Goal: Transaction & Acquisition: Purchase product/service

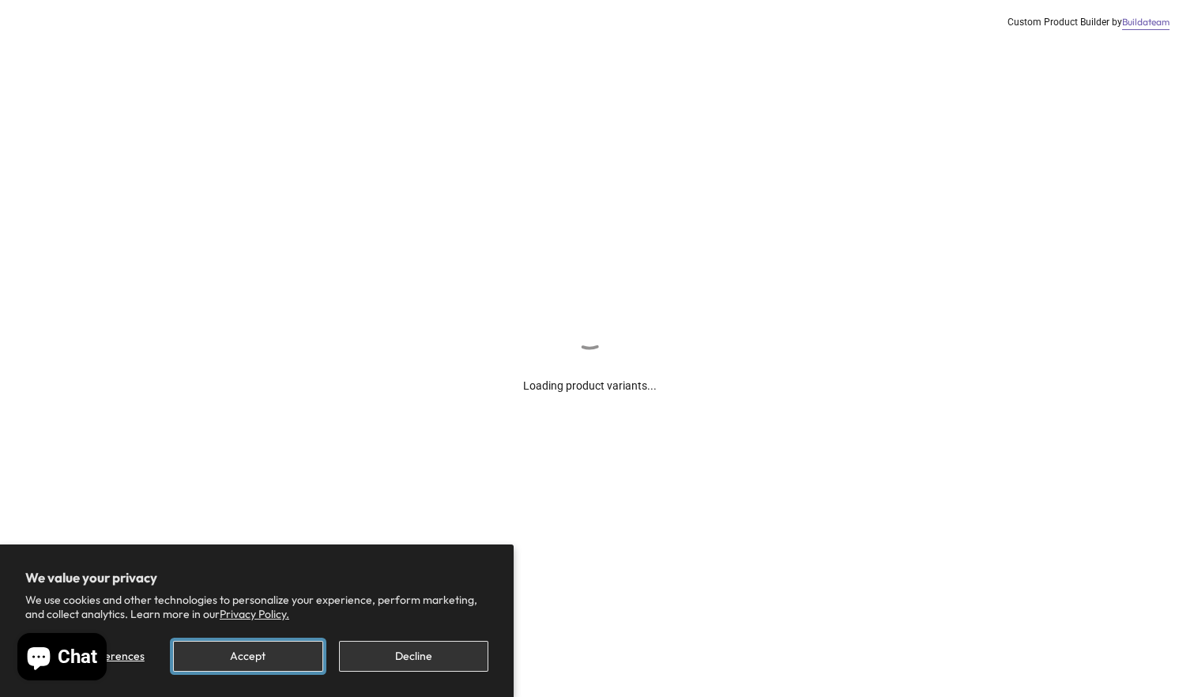
click at [285, 652] on button "Accept" at bounding box center [247, 656] width 149 height 31
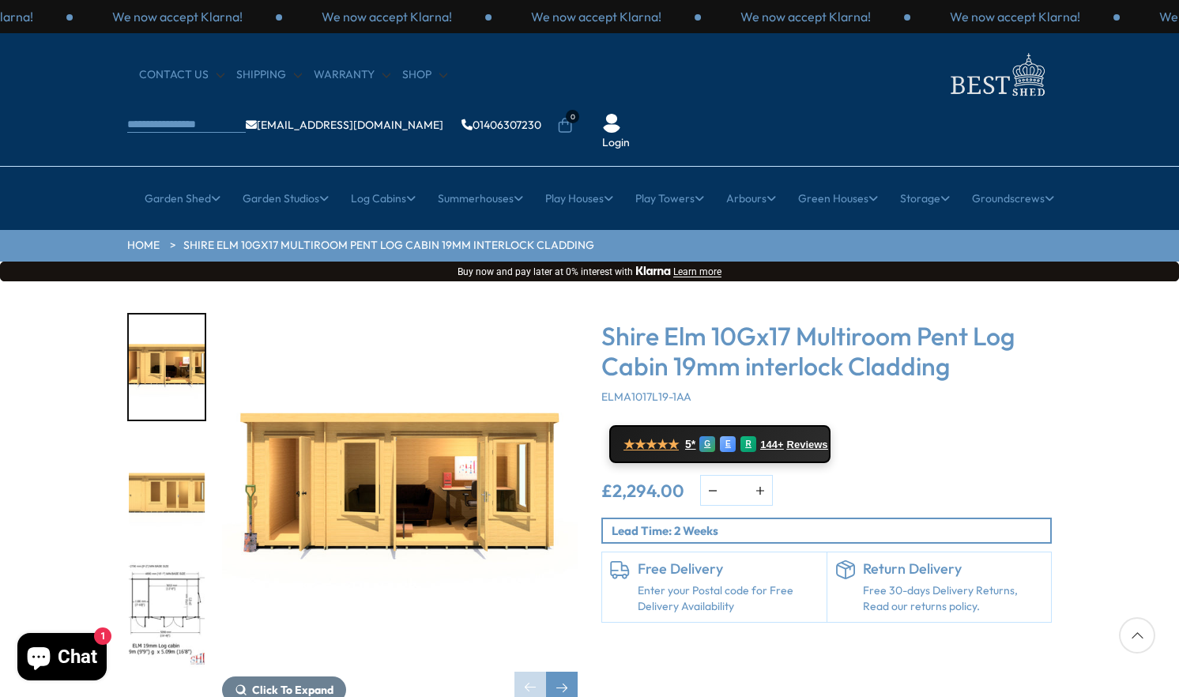
click at [206, 516] on div at bounding box center [174, 491] width 95 height 356
click at [297, 683] on span "Click To Expand" at bounding box center [292, 690] width 81 height 14
click at [297, 676] on button "Click To Expand" at bounding box center [284, 689] width 124 height 27
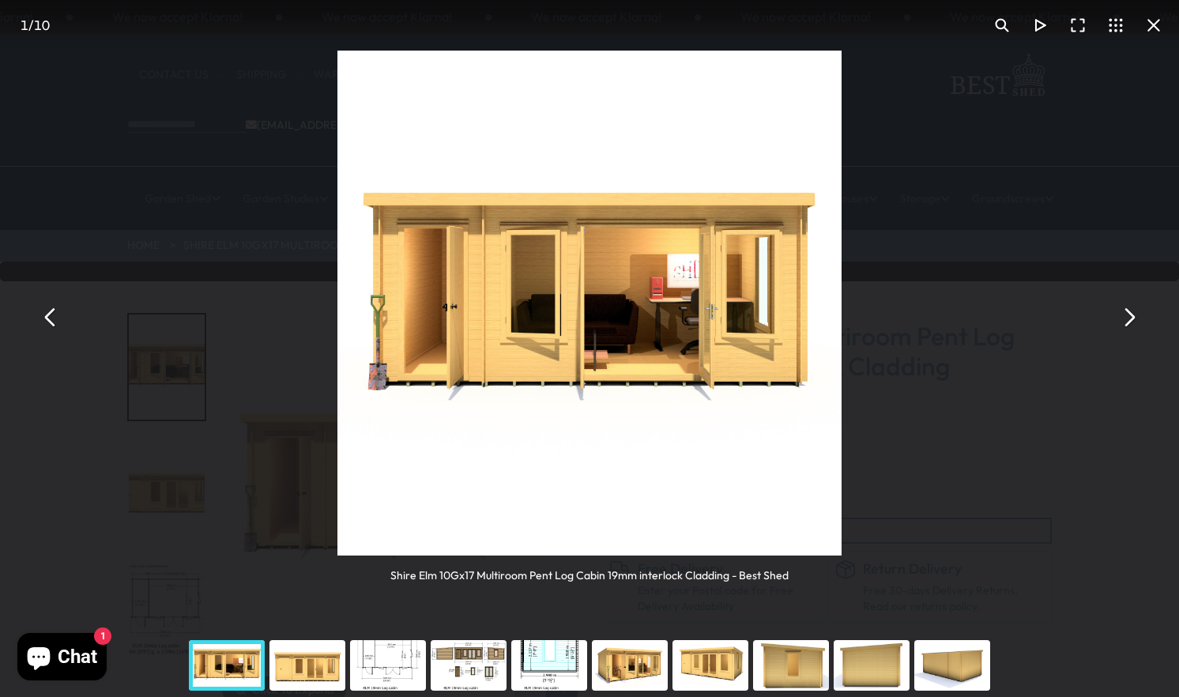
click at [406, 666] on div "You can close this modal content with the ESC key" at bounding box center [388, 665] width 81 height 63
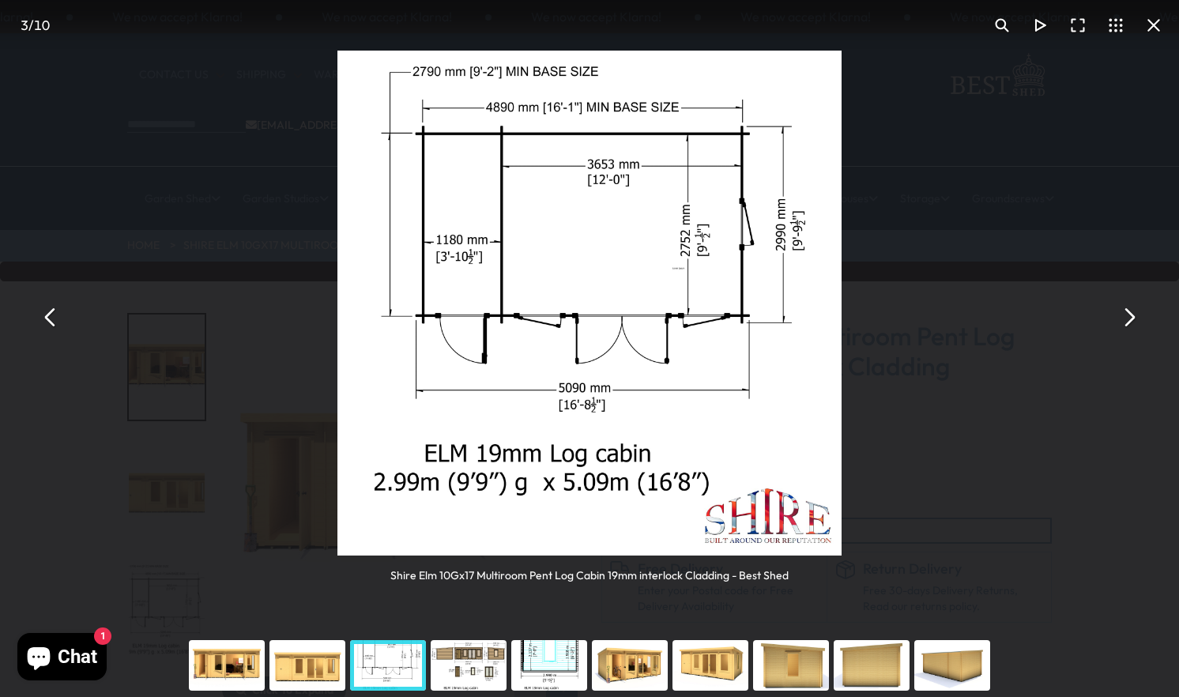
click at [953, 392] on div "Shire Elm 10Gx17 Multiroom Pent Log Cabin 19mm interlock Cladding - Best Shed" at bounding box center [589, 317] width 1179 height 634
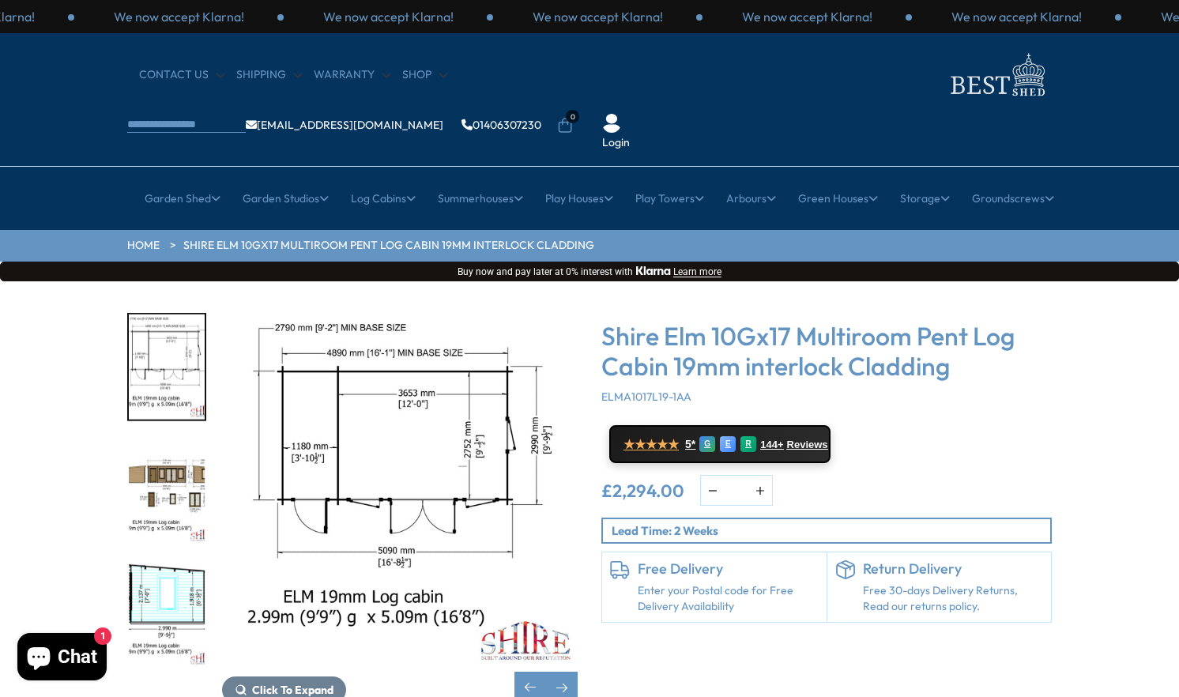
click at [181, 439] on img "4 / 10" at bounding box center [167, 491] width 76 height 105
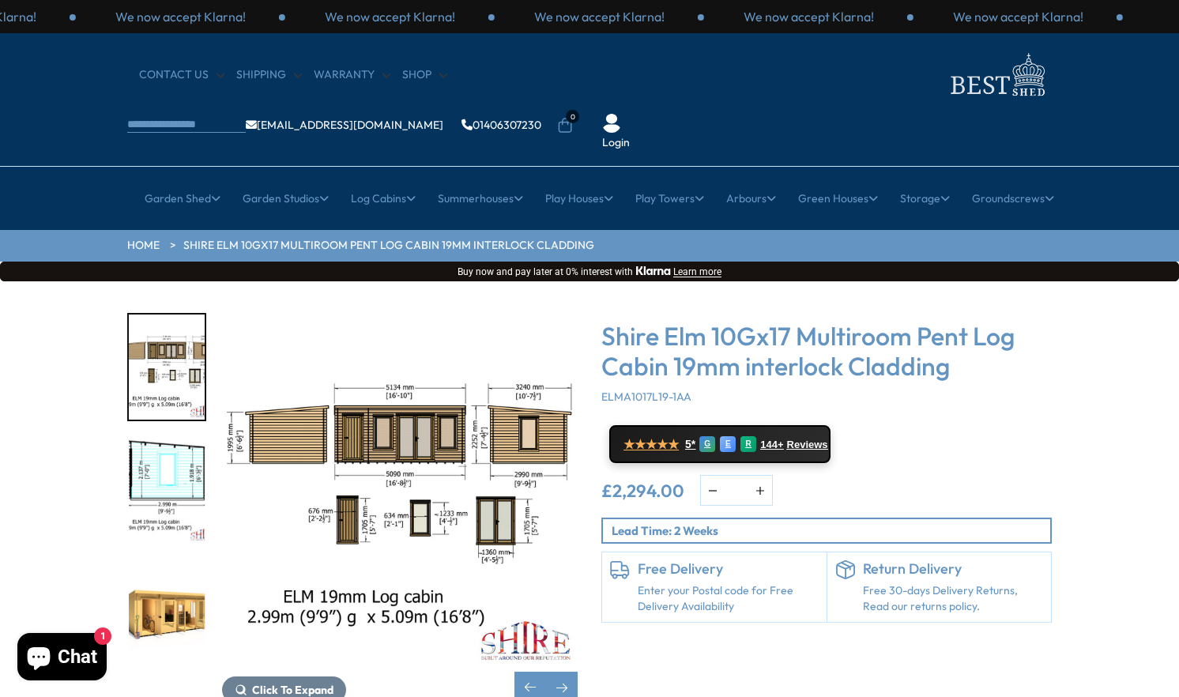
click at [387, 372] on img "4 / 10" at bounding box center [400, 491] width 356 height 356
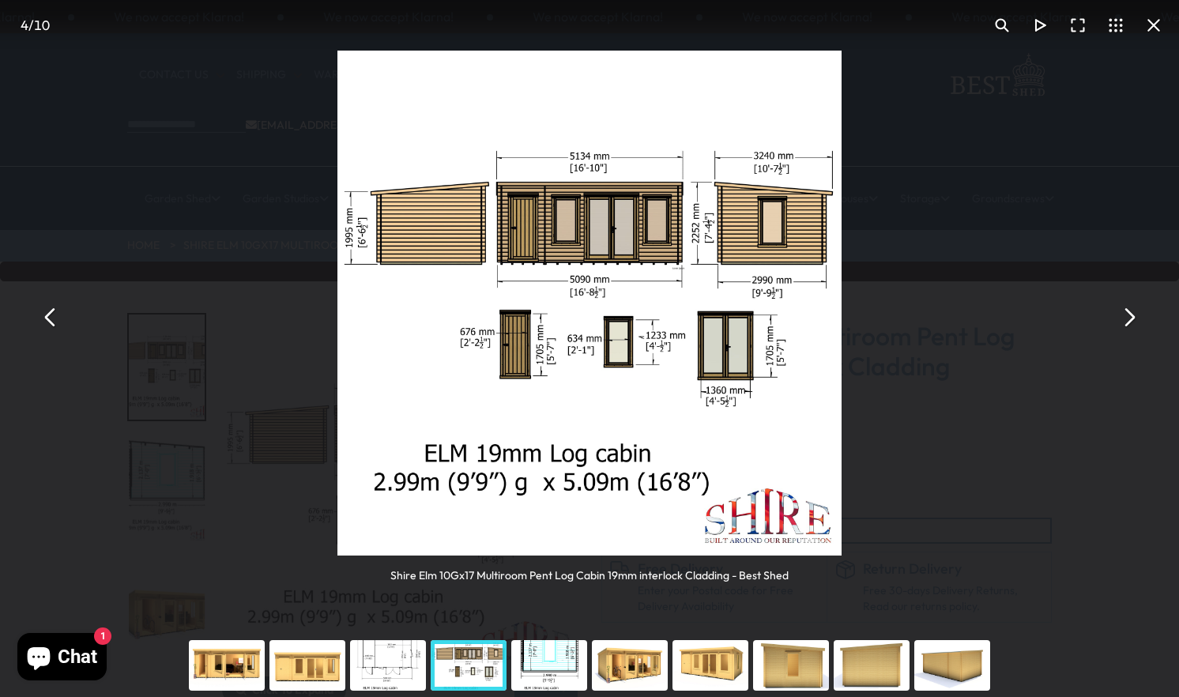
click at [1156, 23] on button "You can close this modal content with the ESC key" at bounding box center [1154, 25] width 38 height 38
